Goal: Transaction & Acquisition: Book appointment/travel/reservation

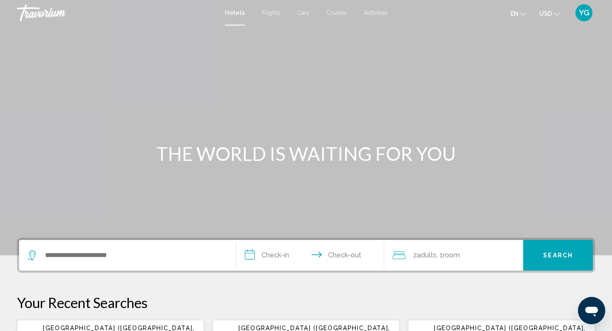
click at [302, 14] on span "Cars" at bounding box center [303, 12] width 12 height 7
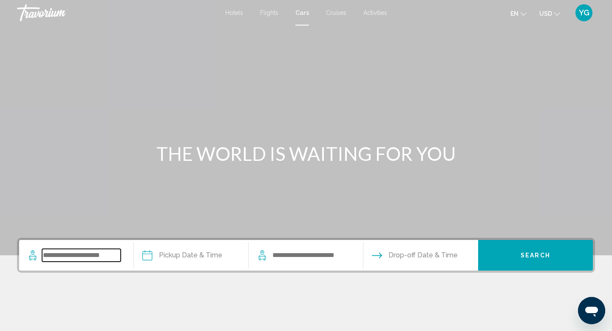
click at [81, 256] on input "Search widget" at bounding box center [81, 255] width 79 height 13
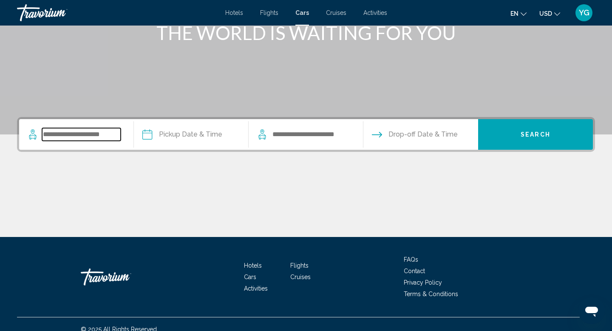
scroll to position [131, 0]
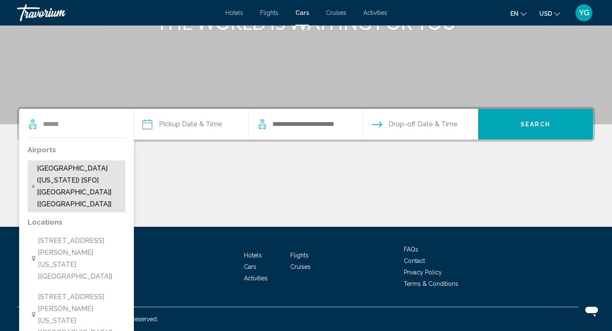
click at [93, 168] on span "[GEOGRAPHIC_DATA] ([US_STATE]) [SFO] [[GEOGRAPHIC_DATA]] [[GEOGRAPHIC_DATA]]" at bounding box center [79, 186] width 84 height 48
type input "**********"
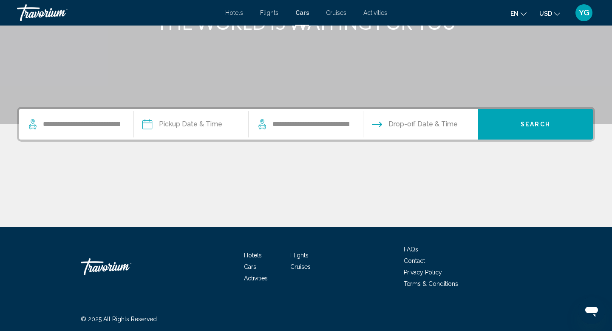
click at [210, 127] on input "Pickup date" at bounding box center [191, 125] width 118 height 33
